Goal: Navigation & Orientation: Find specific page/section

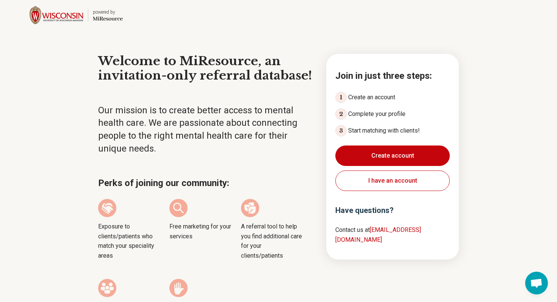
click at [487, 54] on div "powered by Miresource logo Welcome to MiResource, an invitation-only referral d…" at bounding box center [278, 201] width 557 height 402
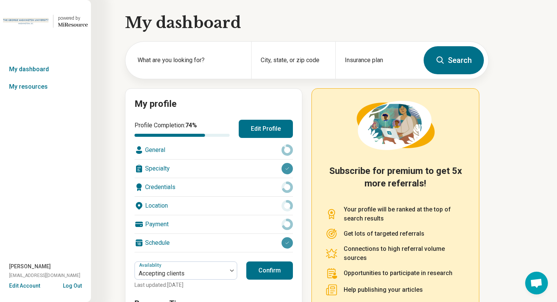
click at [264, 130] on button "Edit Profile" at bounding box center [266, 129] width 54 height 18
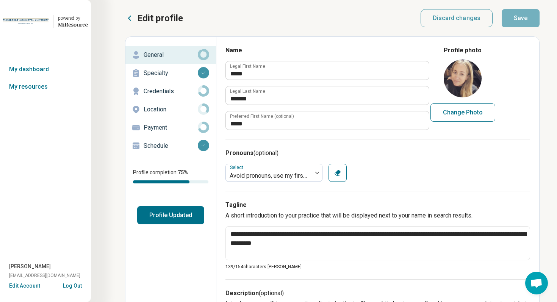
click at [79, 286] on button "Log Out" at bounding box center [72, 285] width 19 height 6
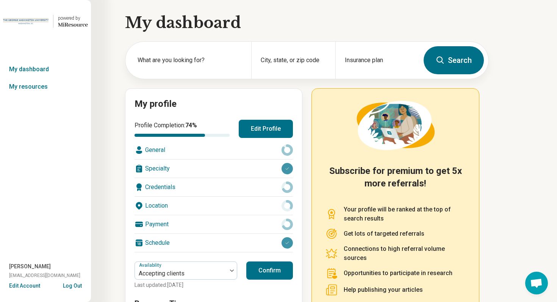
click at [244, 131] on button "Edit Profile" at bounding box center [266, 129] width 54 height 18
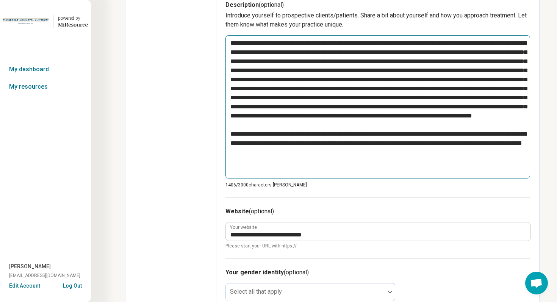
scroll to position [281, 0]
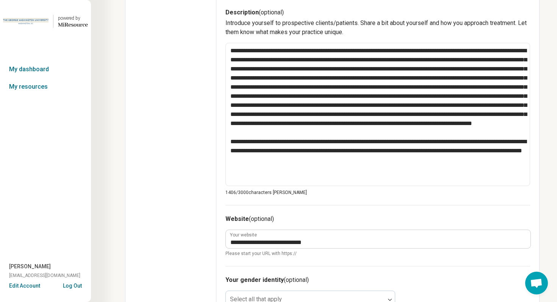
click at [78, 286] on button "Log Out" at bounding box center [72, 285] width 19 height 6
